Goal: Communication & Community: Answer question/provide support

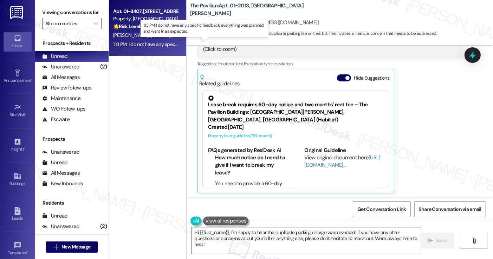
click at [145, 40] on div "1:13 PM: I do not have any specific feedback. everything was planned and went i…" at bounding box center [145, 44] width 66 height 9
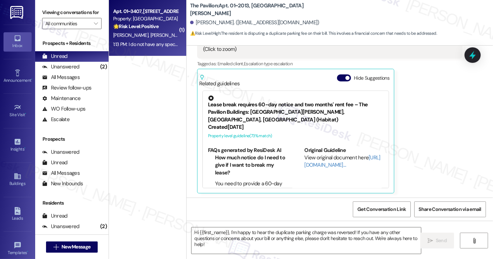
type textarea "Fetching suggested responses. Please feel free to read through the conversation…"
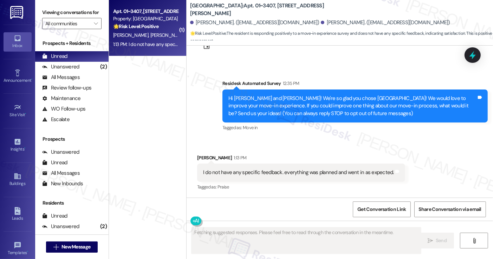
scroll to position [28, 0]
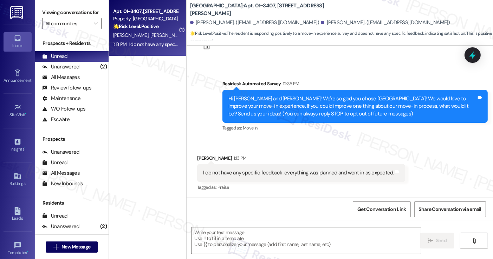
click at [290, 175] on div "I do not have any specific feedback. everything was planned and went in as expe…" at bounding box center [298, 172] width 191 height 7
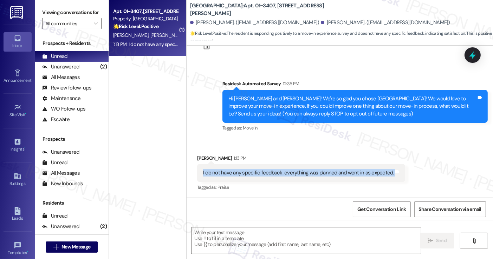
click at [290, 175] on div "I do not have any specific feedback. everything was planned and went in as expe…" at bounding box center [298, 172] width 191 height 7
click at [350, 174] on div "I do not have any specific feedback. everything was planned and went in as expe…" at bounding box center [298, 172] width 191 height 7
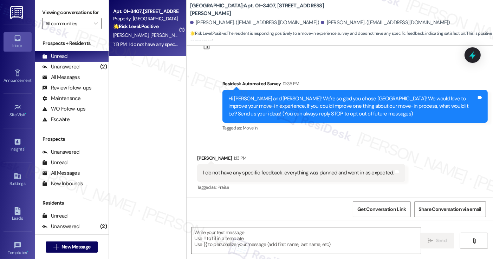
click at [285, 85] on div "12:35 PM" at bounding box center [290, 83] width 18 height 7
click at [312, 112] on div "Hi [PERSON_NAME] and [PERSON_NAME]! We're so glad you chose [GEOGRAPHIC_DATA]! …" at bounding box center [352, 106] width 248 height 22
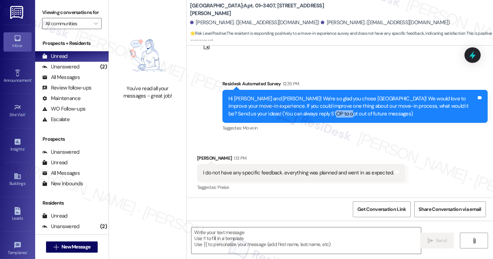
click at [313, 112] on div "Hi [PERSON_NAME] and [PERSON_NAME]! We're so glad you chose [GEOGRAPHIC_DATA]! …" at bounding box center [352, 106] width 248 height 22
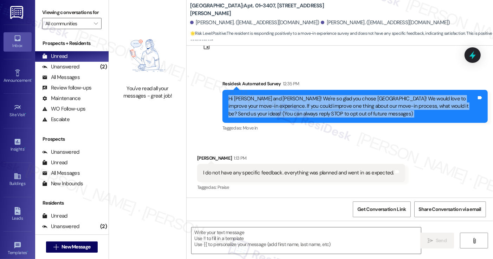
click at [313, 112] on div "Hi [PERSON_NAME] and [PERSON_NAME]! We're so glad you chose [GEOGRAPHIC_DATA]! …" at bounding box center [352, 106] width 248 height 22
click at [329, 104] on div "Hi [PERSON_NAME] and [PERSON_NAME]! We're so glad you chose [GEOGRAPHIC_DATA]! …" at bounding box center [352, 106] width 248 height 22
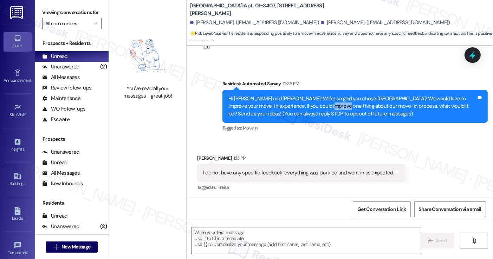
click at [329, 104] on div "Hi [PERSON_NAME] and [PERSON_NAME]! We're so glad you chose [GEOGRAPHIC_DATA]! …" at bounding box center [352, 106] width 248 height 22
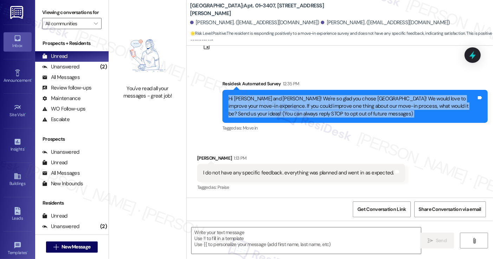
click at [329, 104] on div "Hi [PERSON_NAME] and [PERSON_NAME]! We're so glad you chose [GEOGRAPHIC_DATA]! …" at bounding box center [352, 106] width 248 height 22
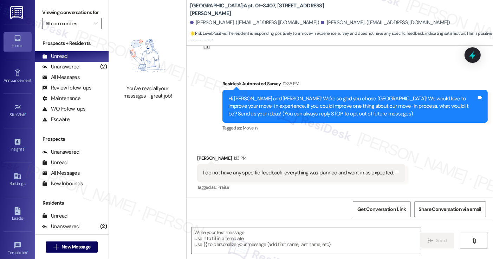
click at [59, 11] on label "Viewing conversations for" at bounding box center [71, 12] width 59 height 11
click at [263, 174] on div "I do not have any specific feedback. everything was planned and went in as expe…" at bounding box center [298, 172] width 191 height 7
copy div "feedback"
click at [59, 11] on label "Viewing conversations for" at bounding box center [71, 12] width 59 height 11
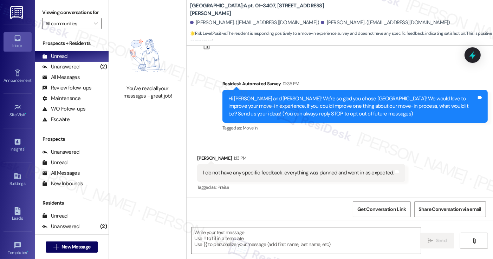
click at [280, 108] on div "Hi [PERSON_NAME] and [PERSON_NAME]! We're so glad you chose [GEOGRAPHIC_DATA]! …" at bounding box center [352, 106] width 248 height 22
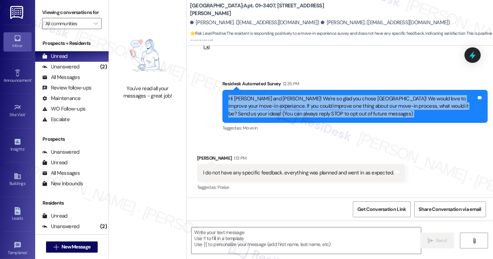
click at [279, 108] on div "Hi [PERSON_NAME] and [PERSON_NAME]! We're so glad you chose [GEOGRAPHIC_DATA]! …" at bounding box center [352, 106] width 248 height 22
copy div "Hi [PERSON_NAME] and [PERSON_NAME]! We're so glad you chose [GEOGRAPHIC_DATA]! …"
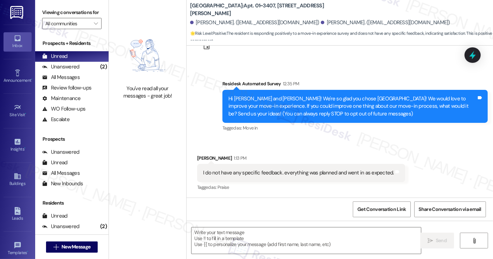
click at [47, 13] on label "Viewing conversations for" at bounding box center [71, 12] width 59 height 11
click at [239, 171] on div "I do not have any specific feedback. everything was planned and went in as expe…" at bounding box center [298, 172] width 191 height 7
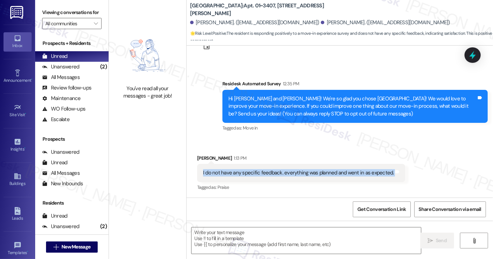
click at [239, 171] on div "I do not have any specific feedback. everything was planned and went in as expe…" at bounding box center [298, 172] width 191 height 7
copy div "I do not have any specific feedback. everything was planned and went in as expe…"
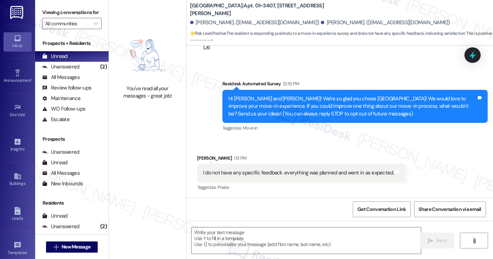
click at [51, 16] on label "Viewing conversations for" at bounding box center [71, 12] width 59 height 11
click at [87, 72] on div "Unanswered (2)" at bounding box center [71, 67] width 73 height 11
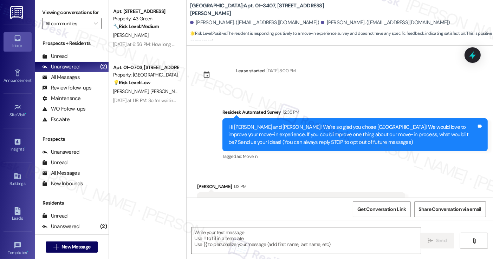
scroll to position [28, 0]
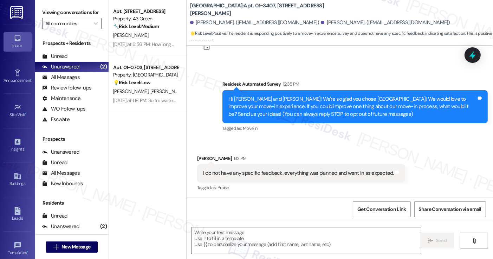
type textarea "Fetching suggested responses. Please feel free to read through the conversation…"
